Goal: Transaction & Acquisition: Book appointment/travel/reservation

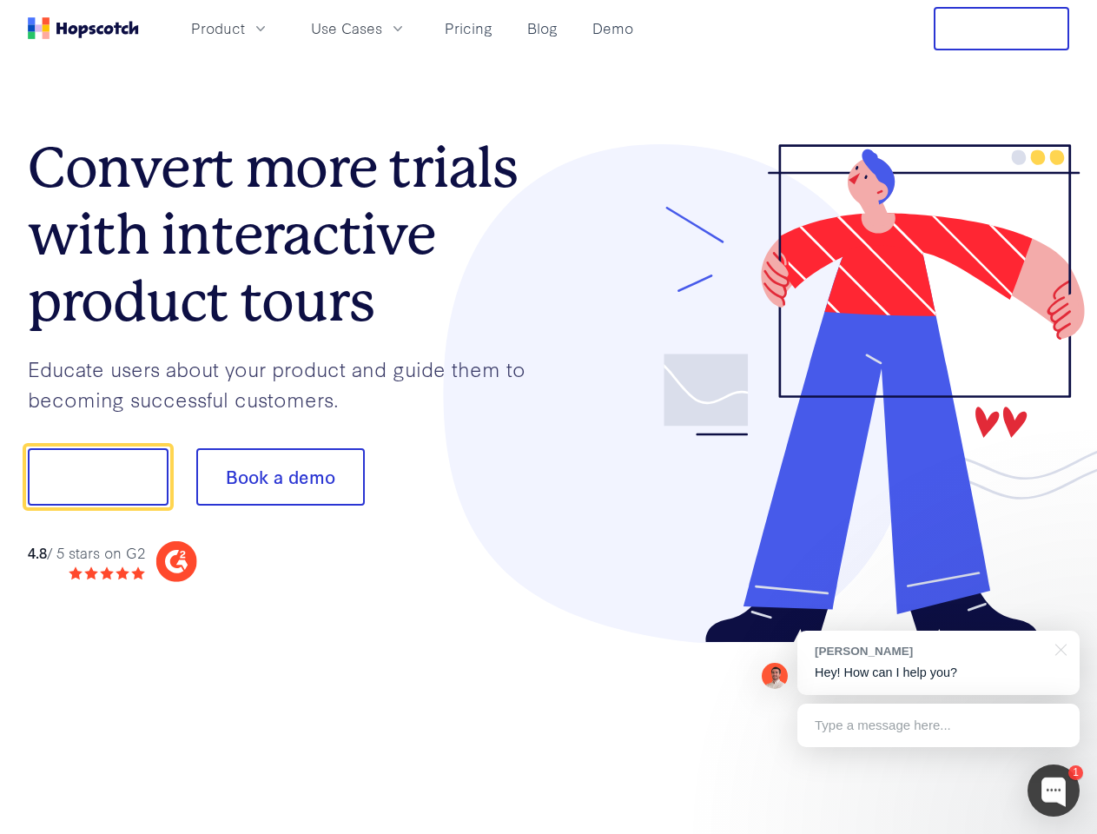
click at [549, 417] on div at bounding box center [809, 393] width 521 height 499
click at [245, 28] on span "Product" at bounding box center [218, 28] width 54 height 22
click at [382, 28] on span "Use Cases" at bounding box center [346, 28] width 71 height 22
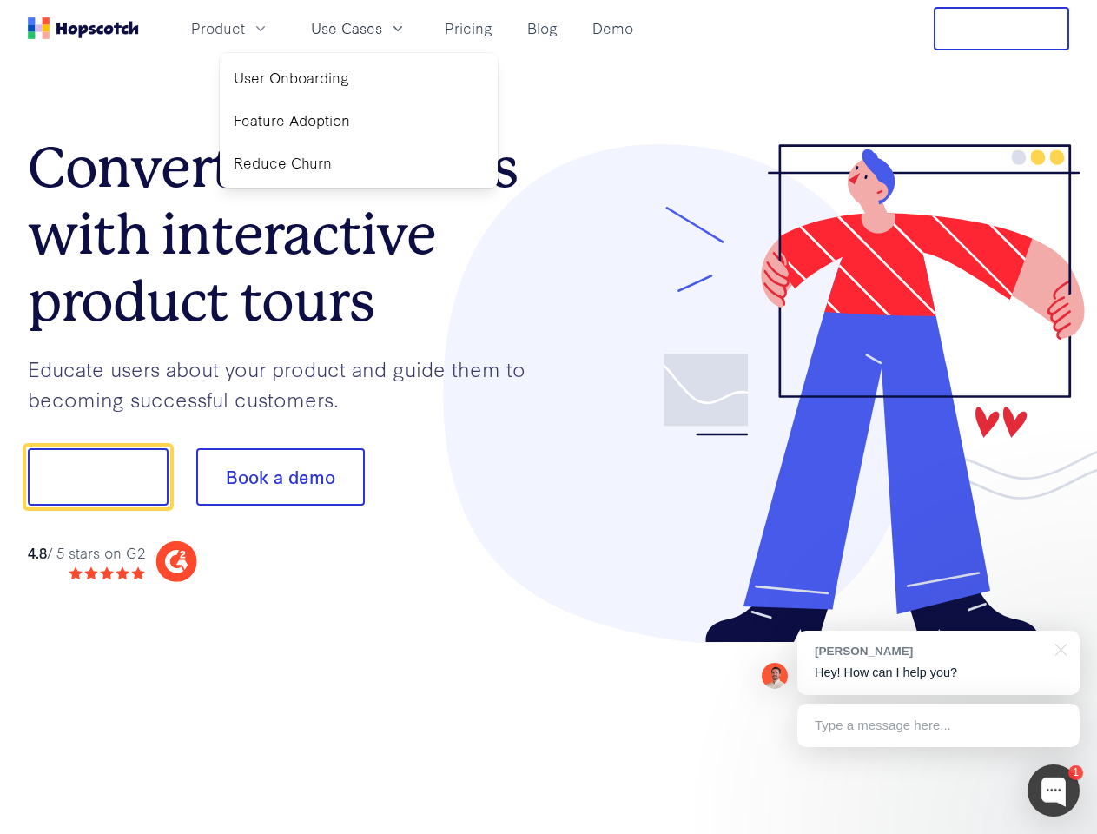
click at [1001, 29] on button "Free Trial" at bounding box center [1001, 28] width 135 height 43
click at [97, 477] on button "Show me!" at bounding box center [98, 476] width 141 height 57
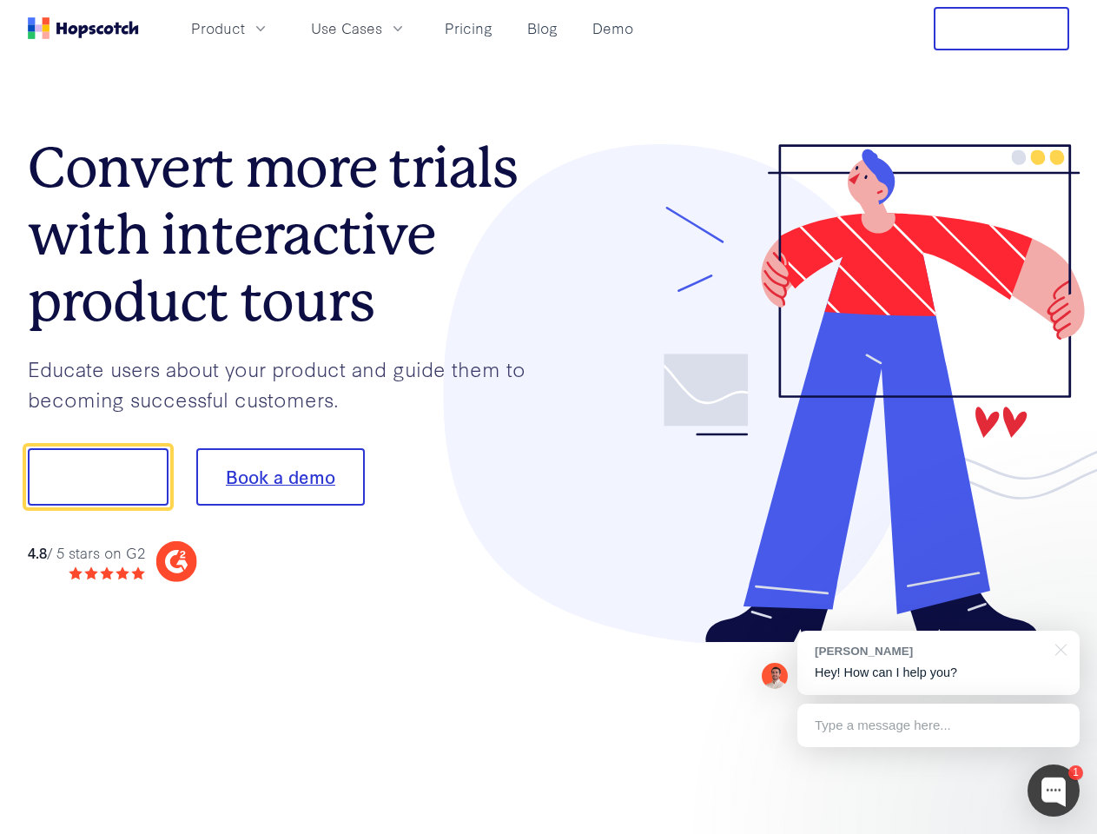
click at [280, 477] on button "Book a demo" at bounding box center [280, 476] width 168 height 57
click at [1054, 790] on div at bounding box center [1054, 790] width 52 height 52
click at [938, 663] on div "[PERSON_NAME] Hey! How can I help you?" at bounding box center [938, 663] width 282 height 64
click at [1058, 648] on div at bounding box center [917, 474] width 326 height 579
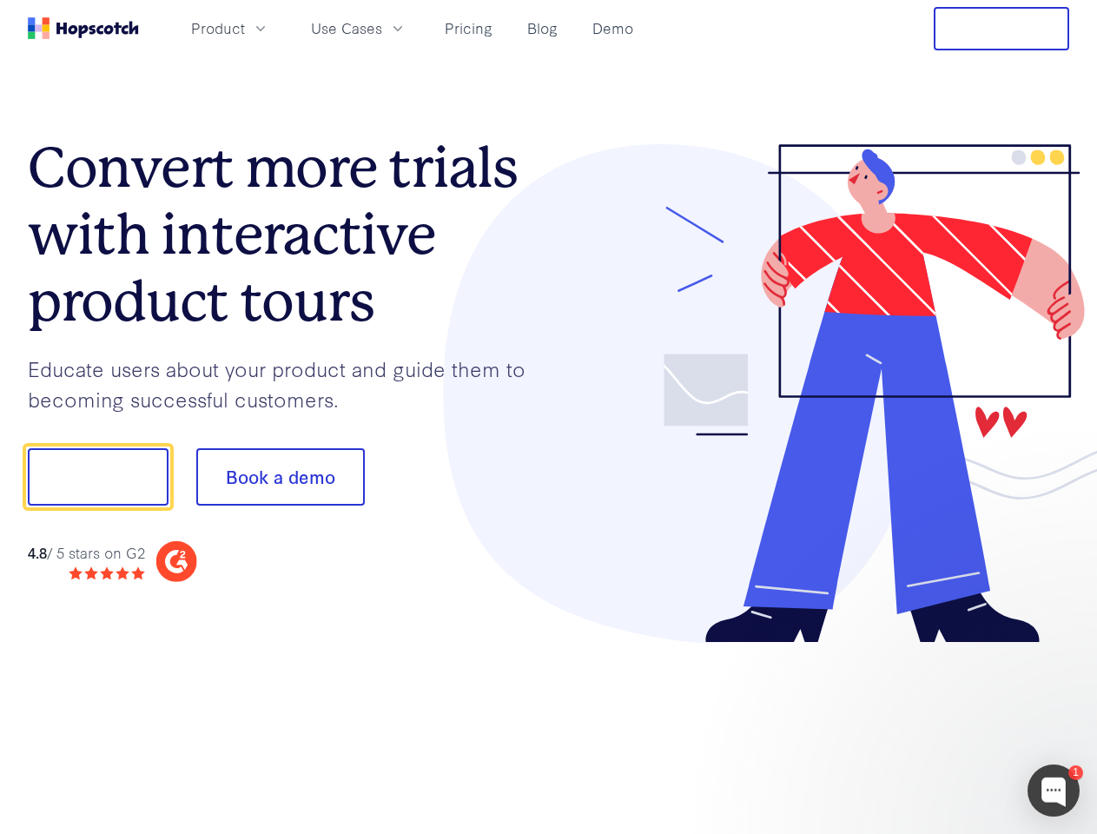
click at [938, 725] on div at bounding box center [917, 474] width 326 height 579
